Goal: Task Accomplishment & Management: Use online tool/utility

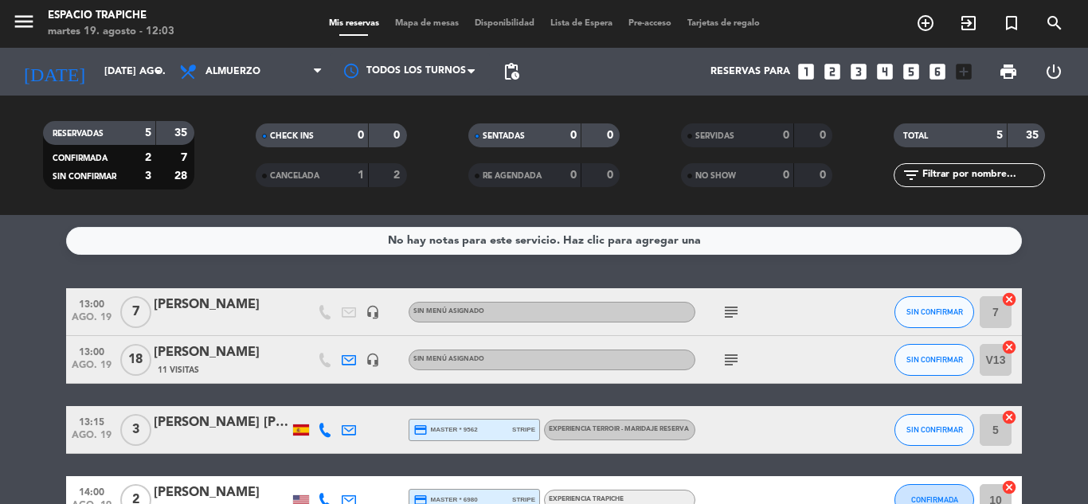
click at [367, 307] on icon "headset_mic" at bounding box center [373, 312] width 14 height 14
click at [726, 316] on icon "subject" at bounding box center [731, 312] width 19 height 19
click at [731, 362] on icon "subject" at bounding box center [731, 359] width 19 height 19
click at [1004, 74] on span "print" at bounding box center [1008, 71] width 19 height 19
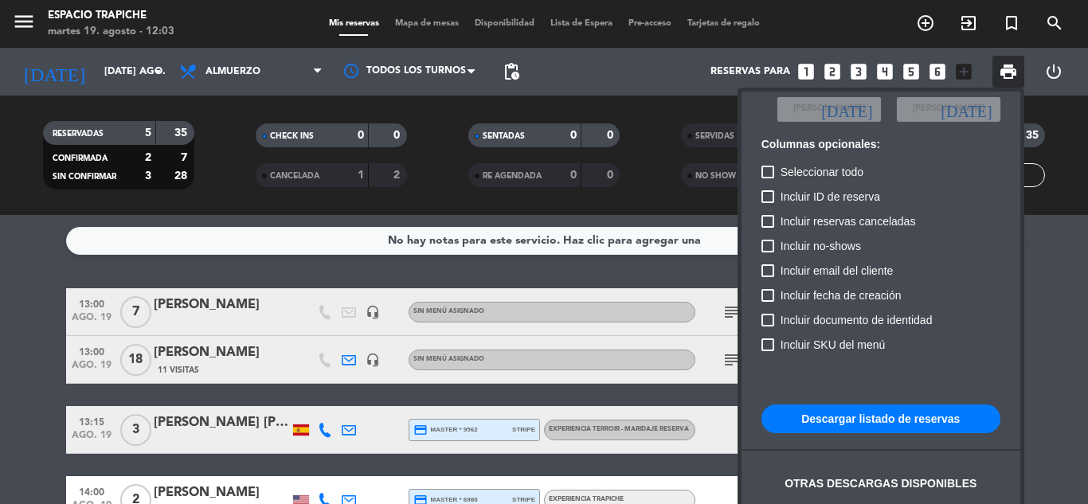
scroll to position [97, 0]
click at [824, 419] on button "Descargar listado de reservas" at bounding box center [880, 418] width 239 height 29
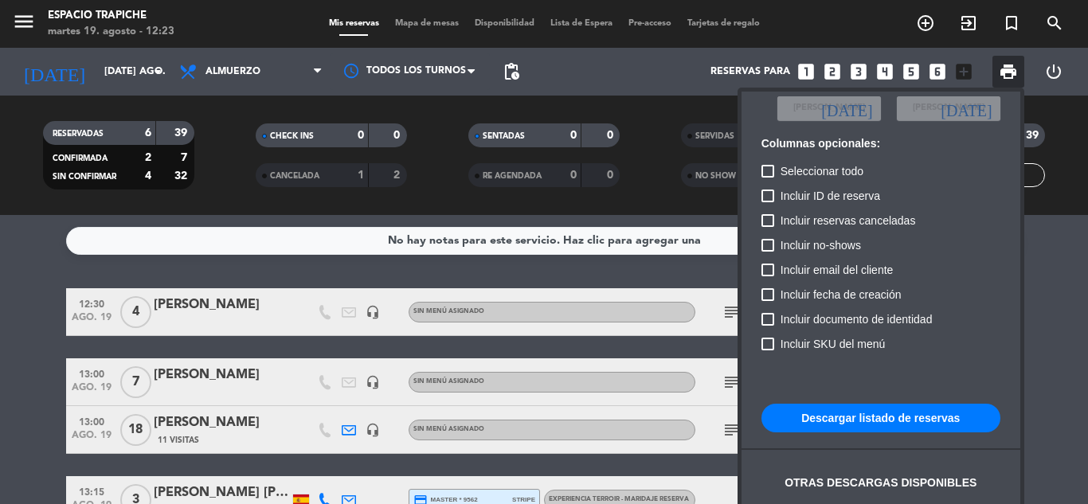
click at [35, 311] on div at bounding box center [544, 252] width 1088 height 504
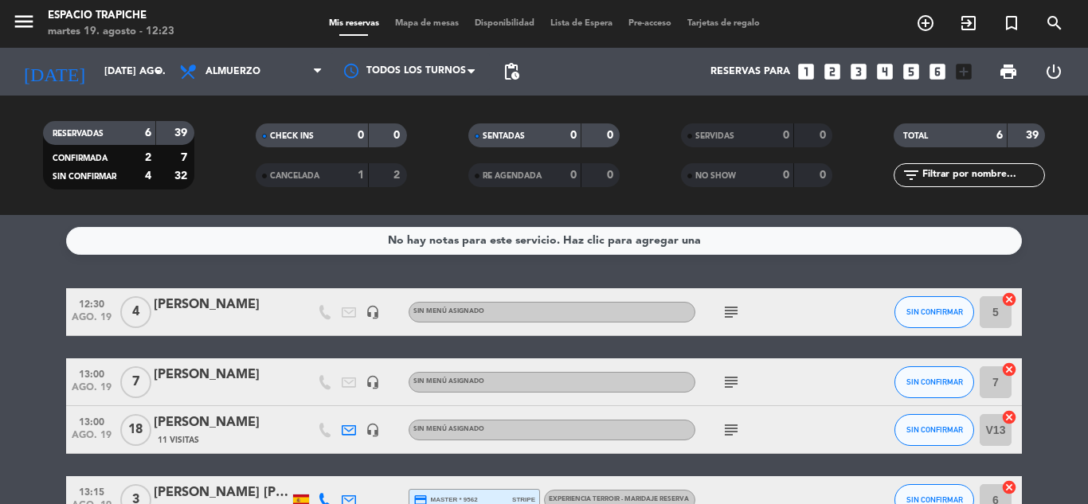
click at [369, 384] on icon "headset_mic" at bounding box center [373, 382] width 14 height 14
click at [82, 385] on span "ago. 19" at bounding box center [92, 391] width 40 height 18
click at [374, 382] on icon "headset_mic" at bounding box center [373, 382] width 14 height 14
click at [728, 387] on icon "subject" at bounding box center [731, 382] width 19 height 19
click at [229, 385] on div "[PERSON_NAME]" at bounding box center [221, 375] width 135 height 21
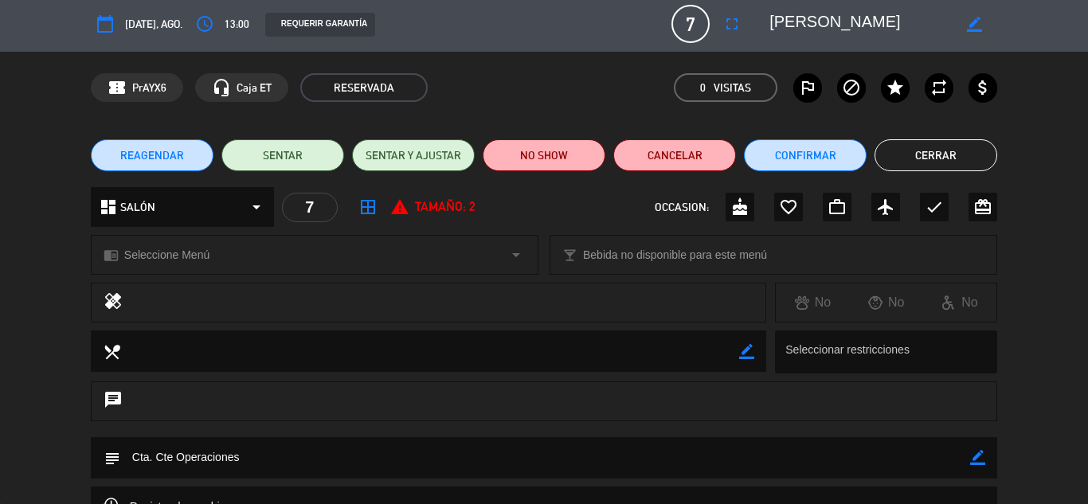
scroll to position [0, 0]
